Goal: Feedback & Contribution: Leave review/rating

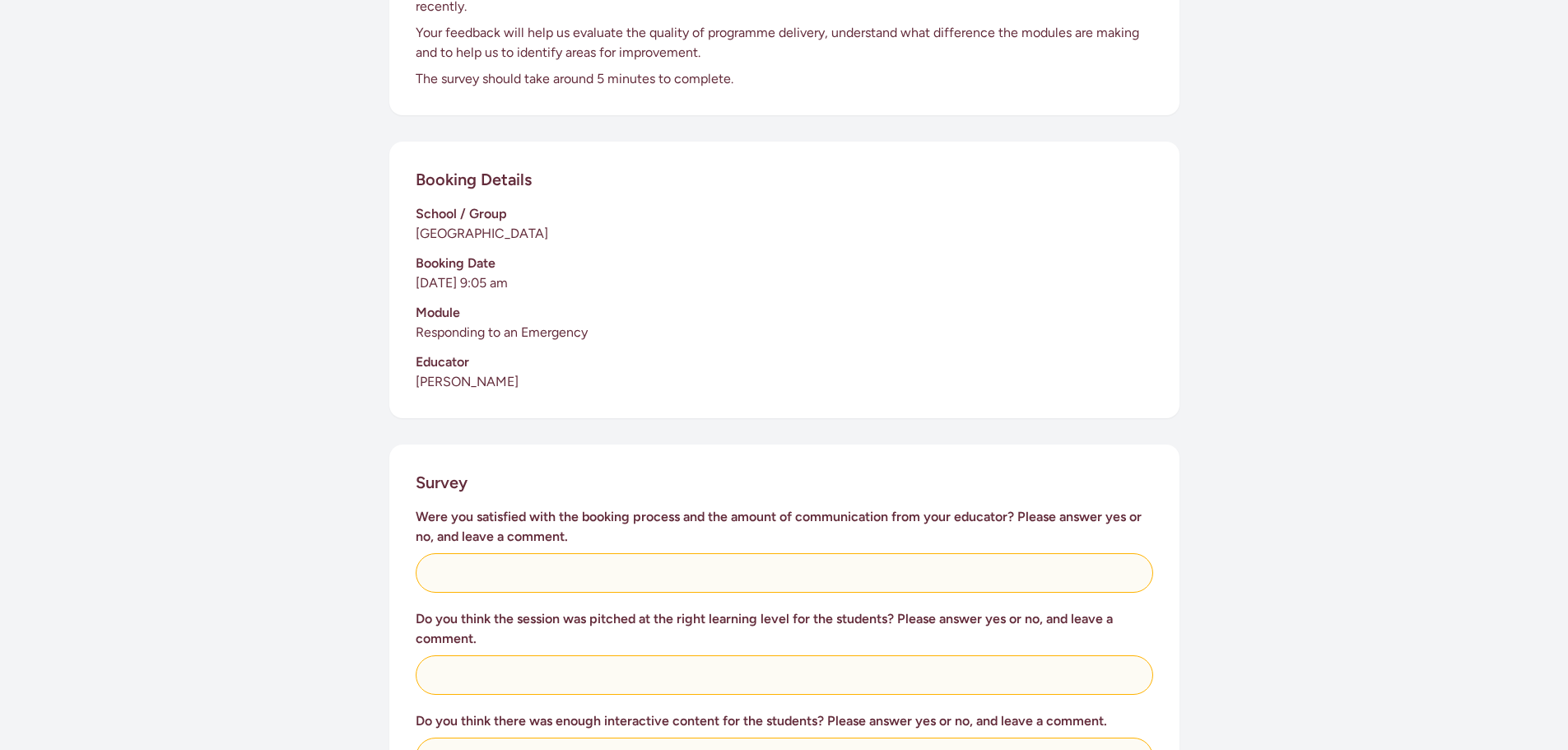
scroll to position [329, 0]
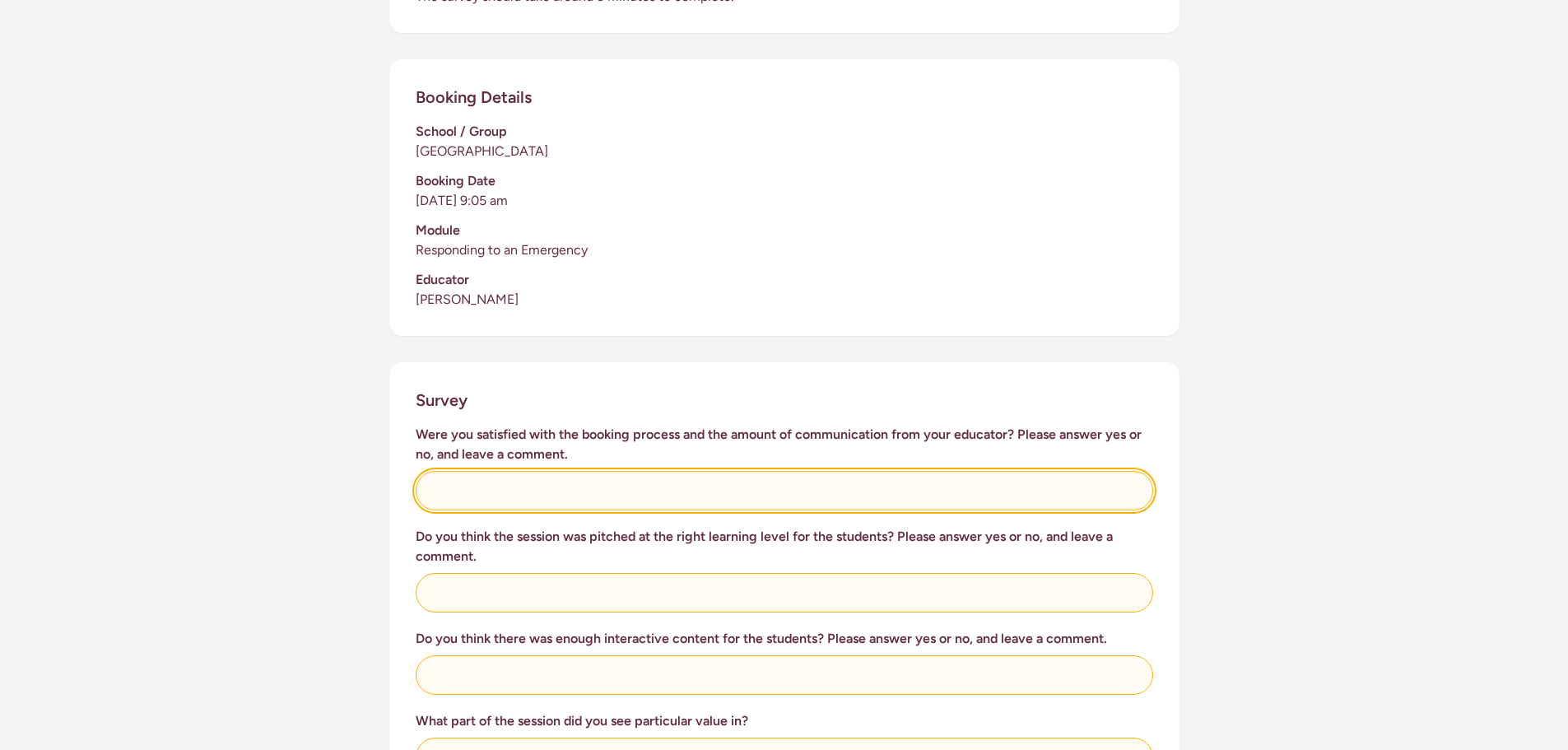
click at [546, 480] on input "text" at bounding box center [784, 490] width 737 height 39
type input "Yes, There was great communication and [PERSON_NAME] made it easy for us."
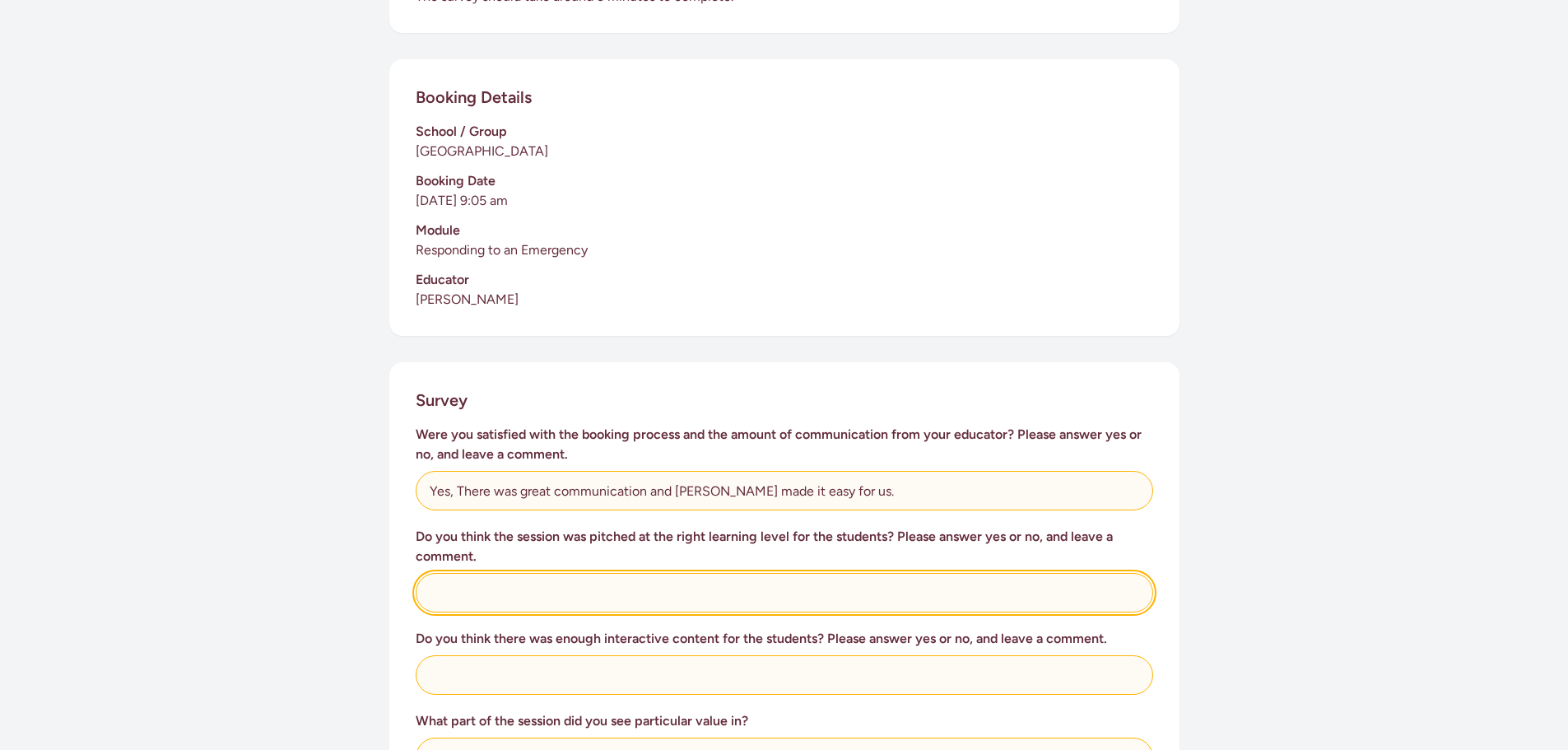
click at [518, 587] on input "text" at bounding box center [784, 592] width 737 height 39
type input "Yes, for y7/8. There was student interaction, with discussions and hands on act…"
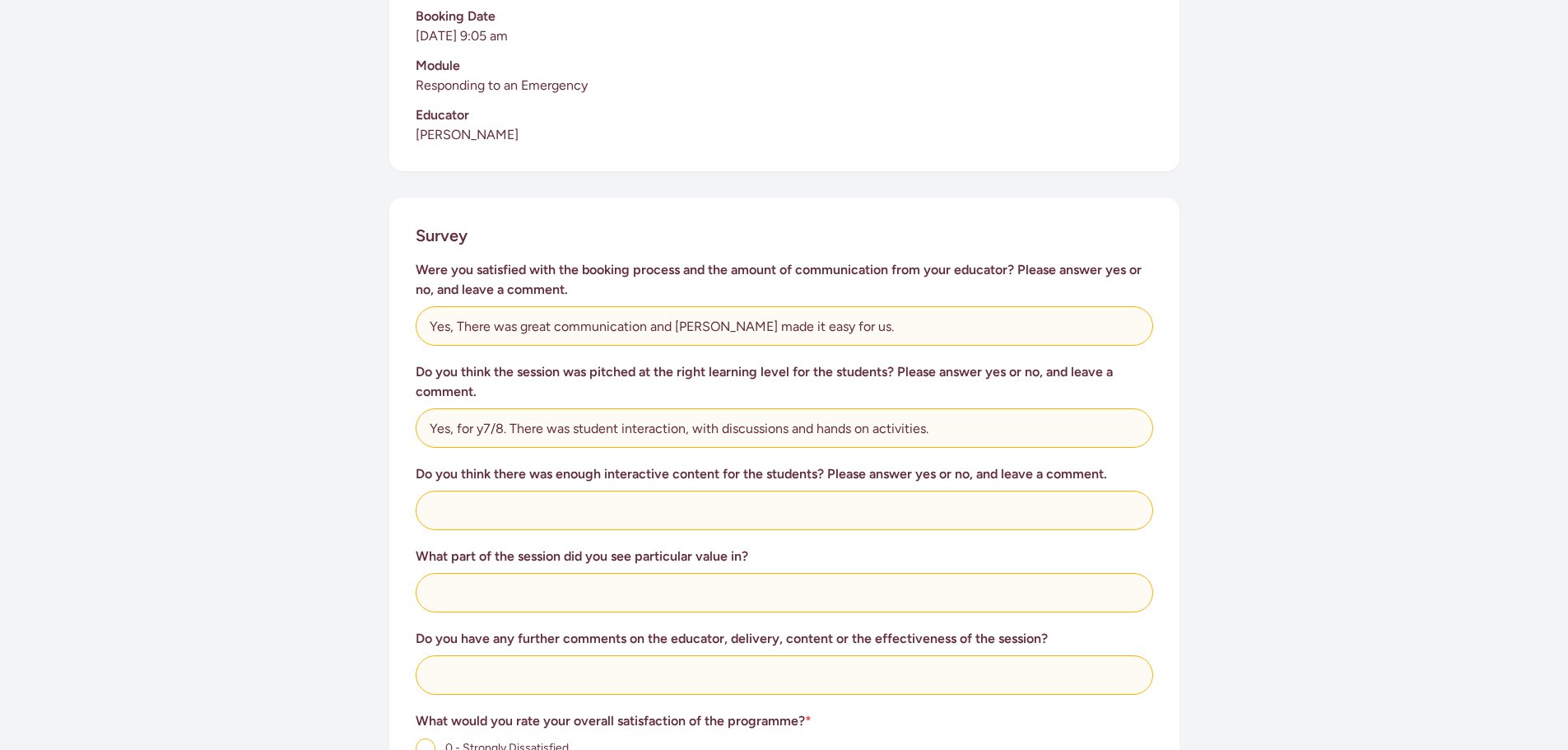
scroll to position [576, 0]
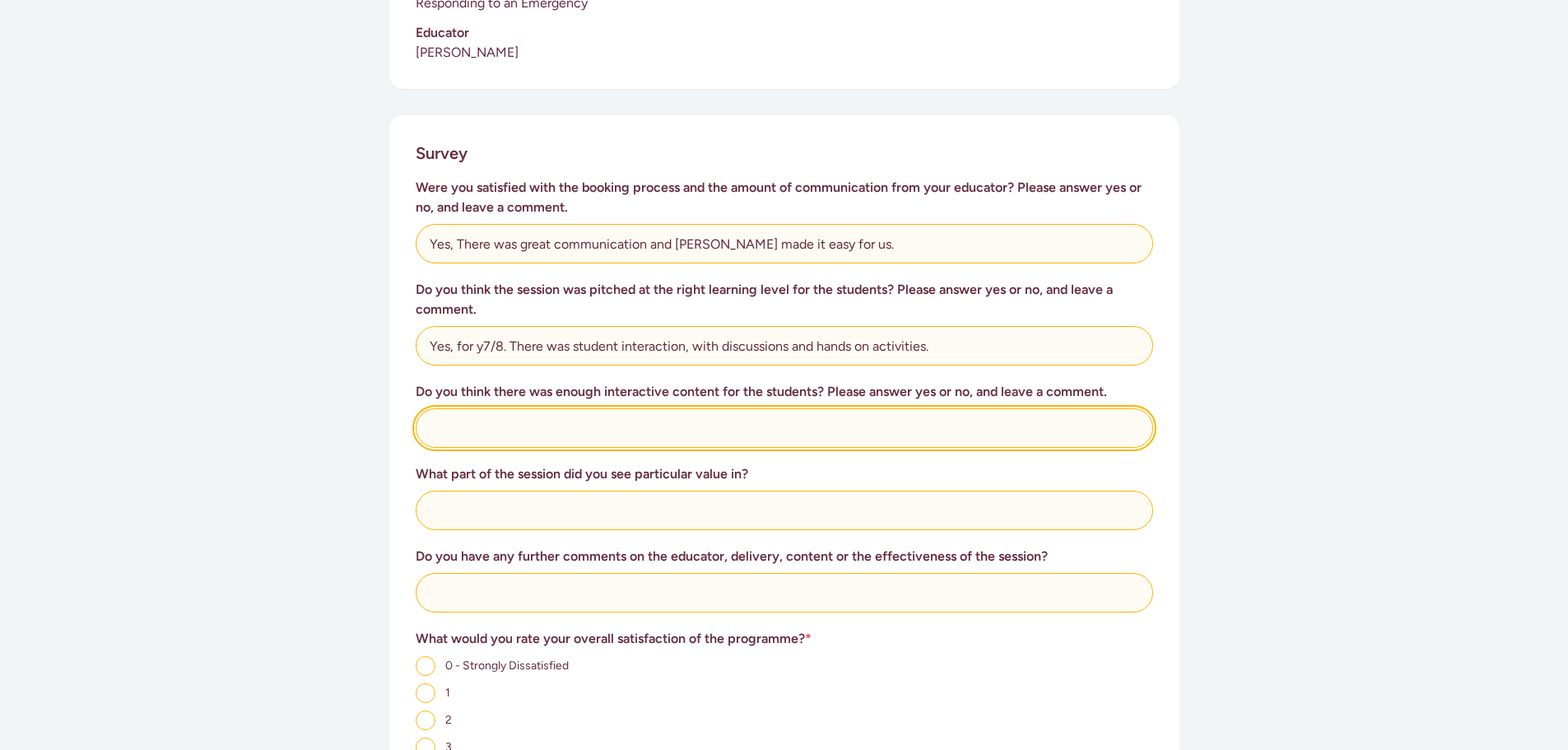
click at [616, 408] on input "text" at bounding box center [784, 428] width 737 height 39
type input "Yes"
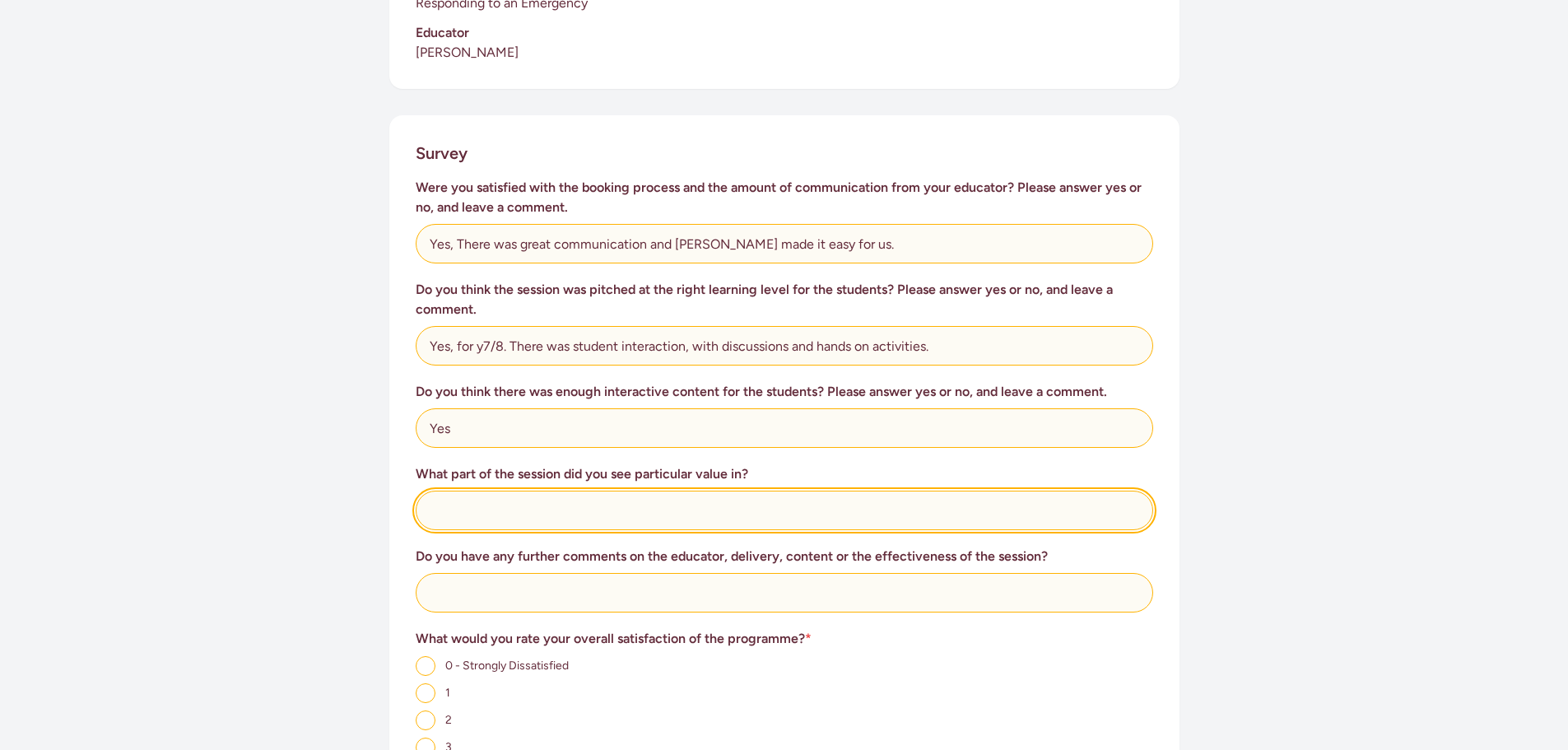
click at [533, 492] on input "text" at bounding box center [784, 510] width 737 height 39
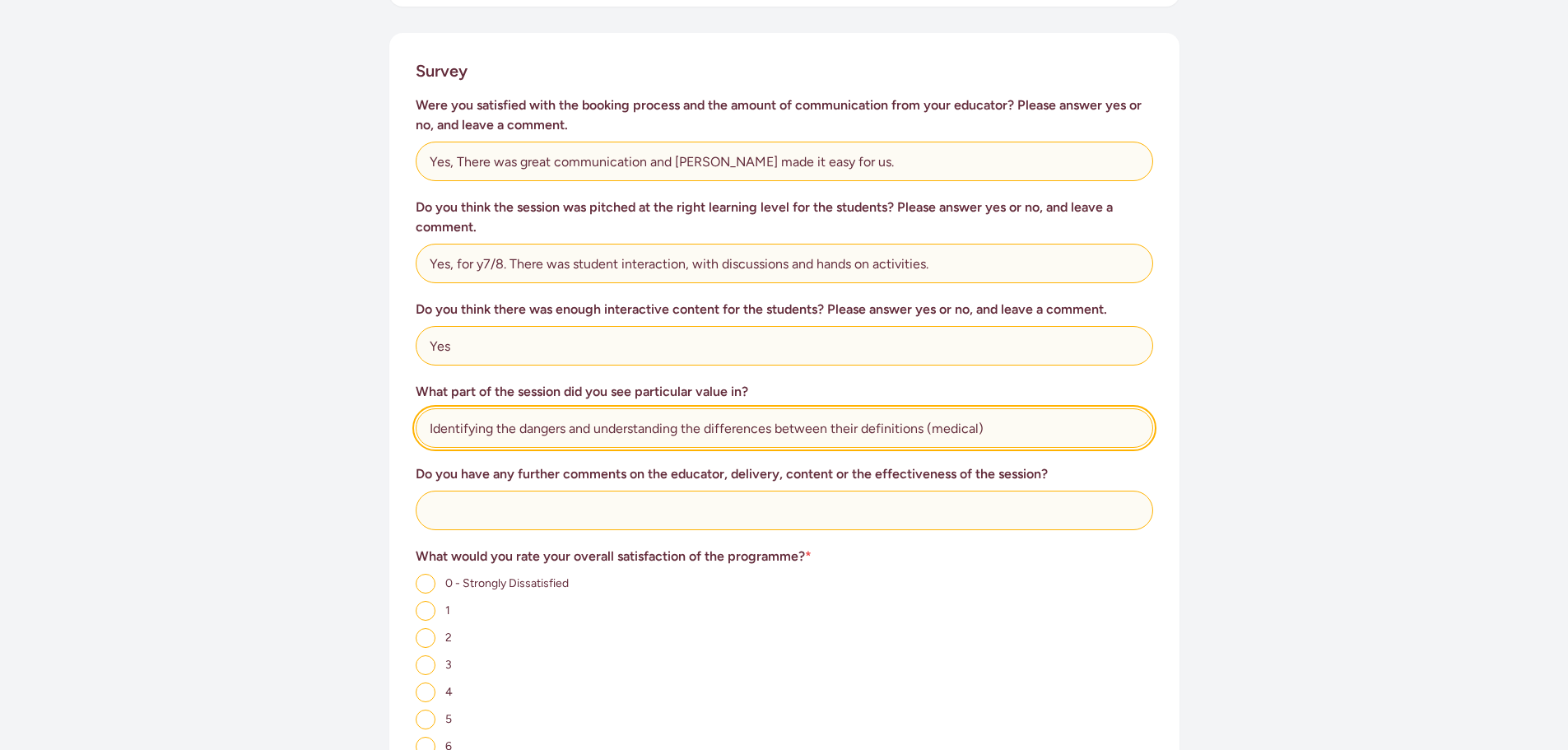
scroll to position [741, 0]
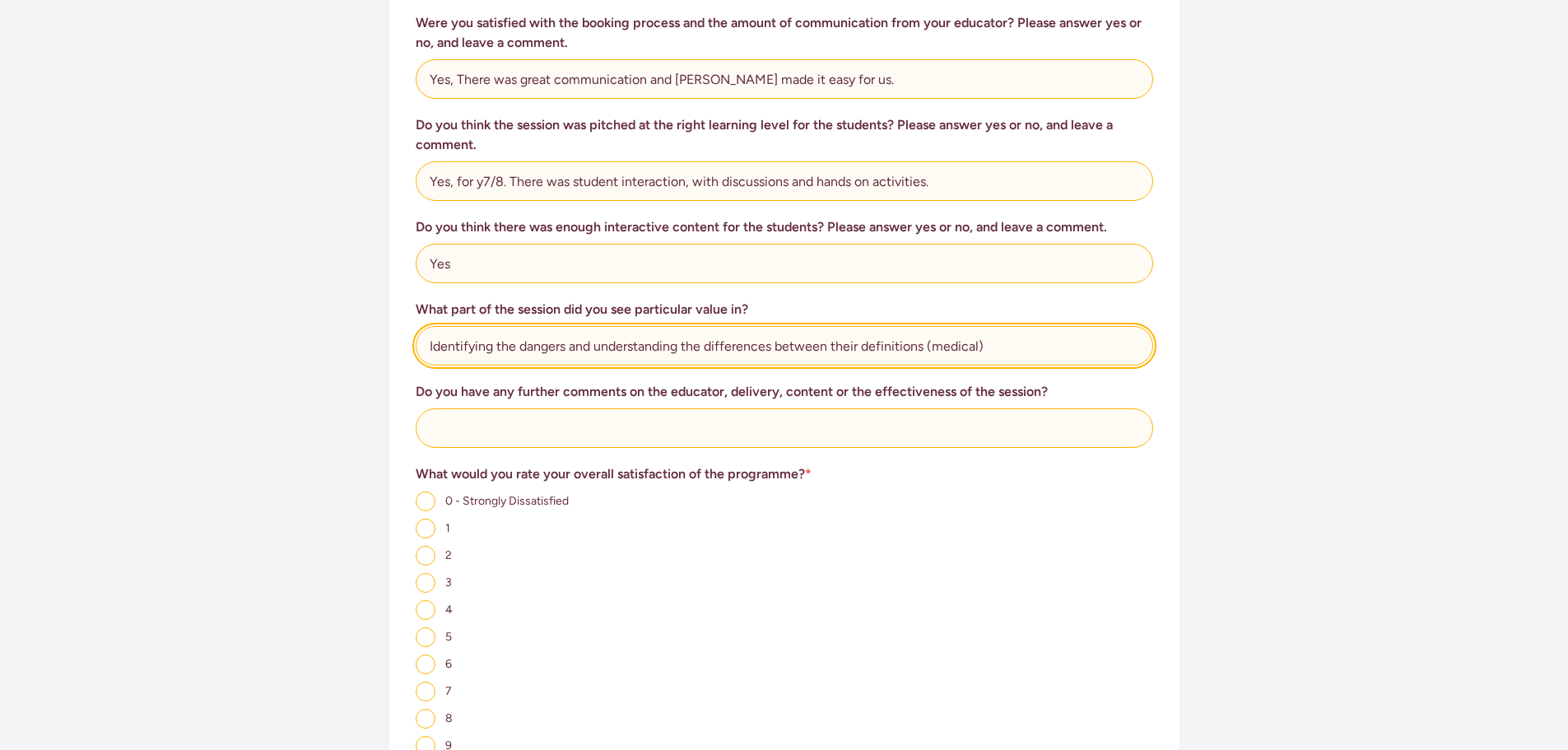
type input "Identifying the dangers and understanding the differences between their definit…"
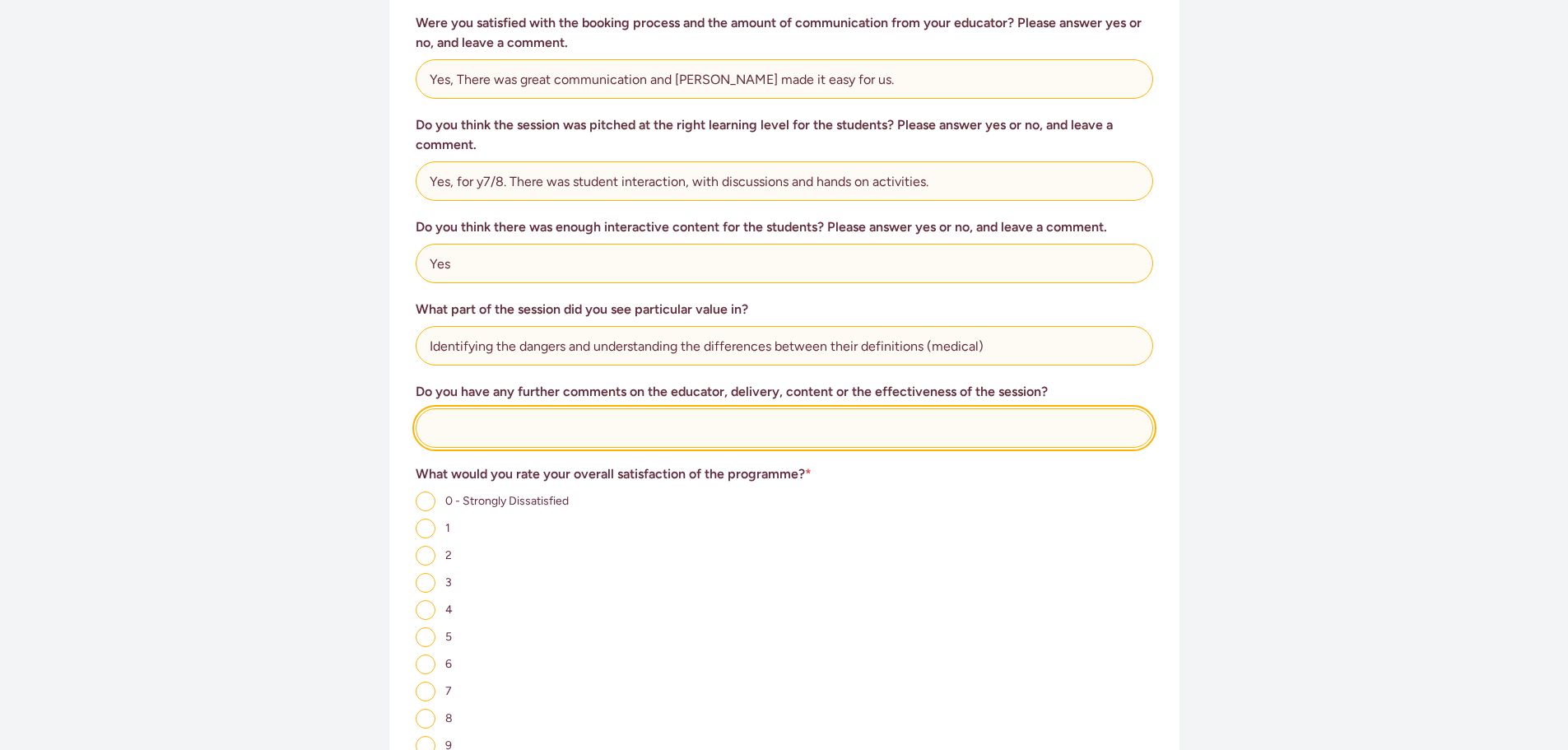
click at [511, 408] on input "text" at bounding box center [784, 428] width 737 height 39
type input "I thought the session was great."
